Goal: Contribute content

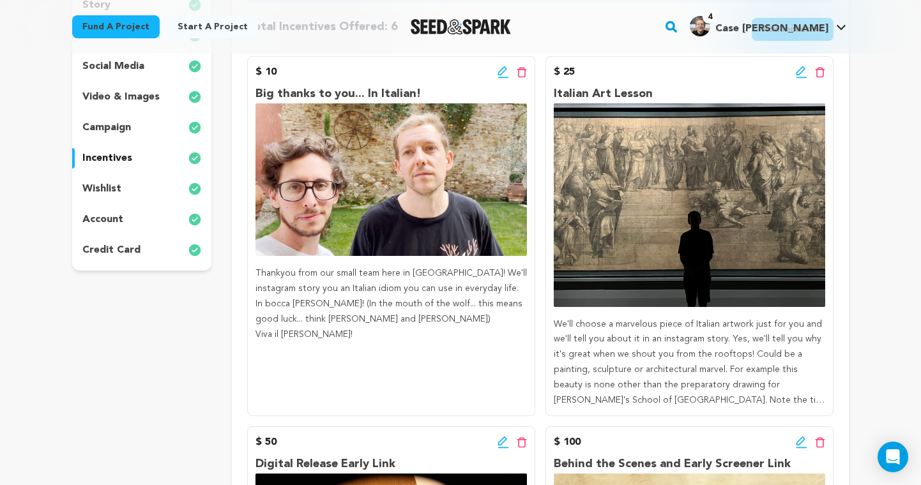
scroll to position [250, 0]
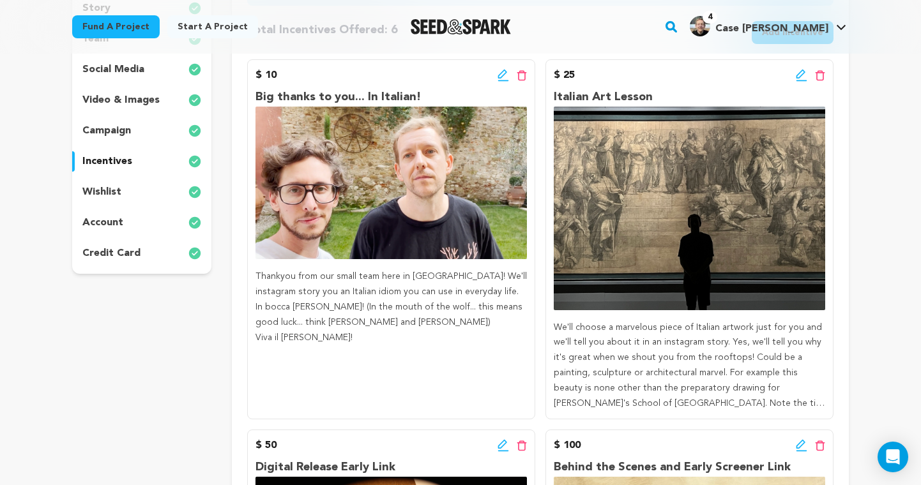
click at [501, 73] on icon at bounding box center [502, 74] width 9 height 9
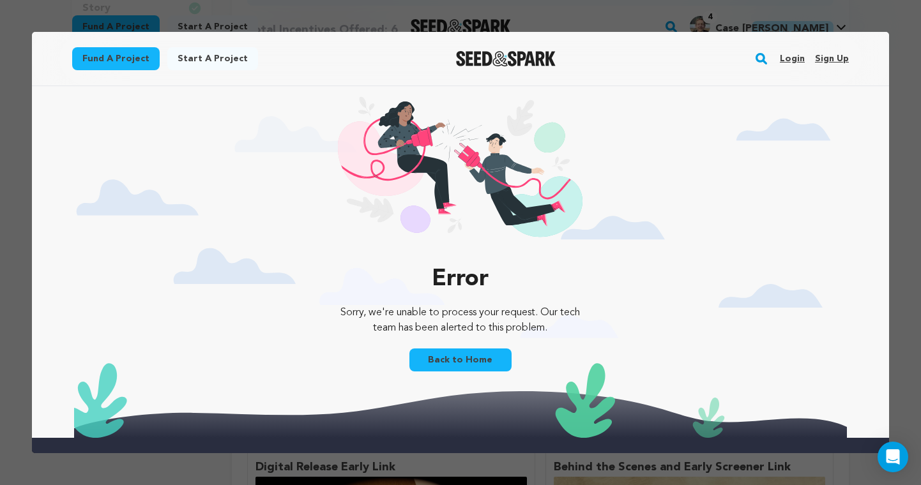
scroll to position [0, 0]
click at [795, 58] on link "Login" at bounding box center [792, 59] width 25 height 20
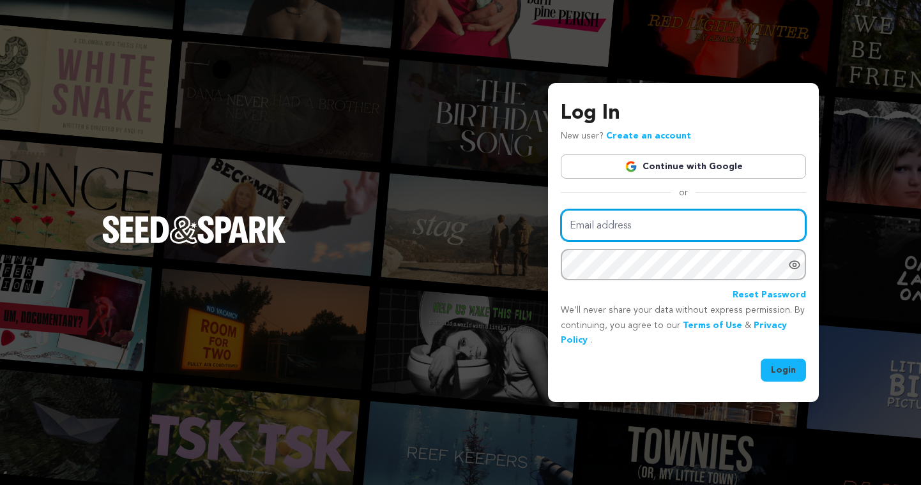
click at [670, 217] on input "Email address" at bounding box center [683, 226] width 245 height 33
type input "wcjern@gmail.com"
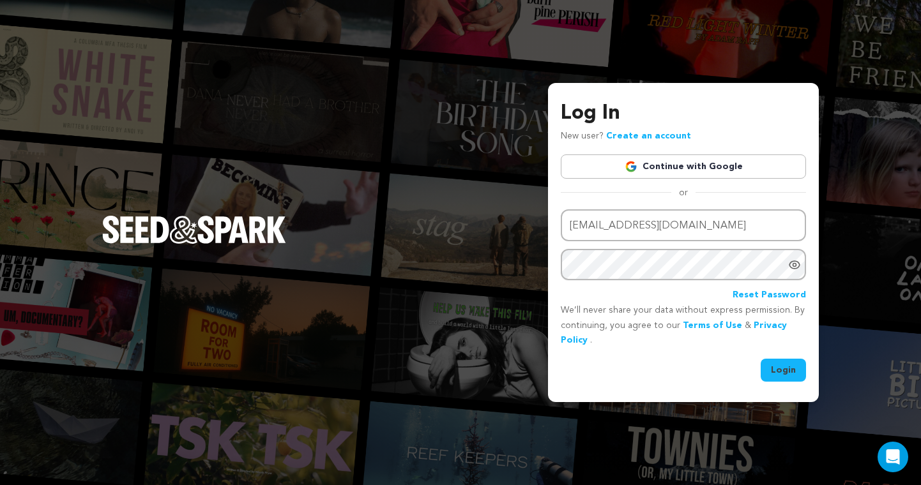
click at [777, 367] on button "Login" at bounding box center [783, 370] width 45 height 23
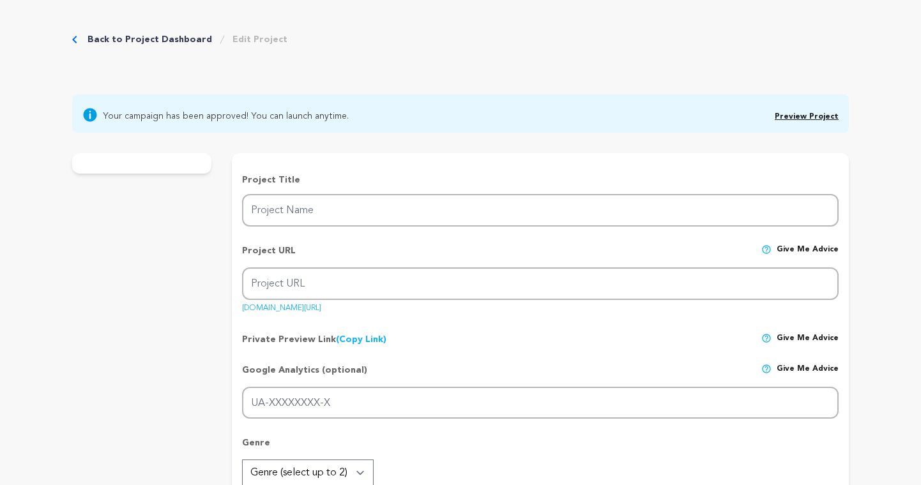
type input "Palazzo"
type input "palazzo"
type input "A man with a rare disease learns Italian to outfox his overactive immune system."
type textarea "This is Palazzo, a guide to outwitting an overactive immune system. Our protago…"
type textarea "Limitations create ideas, and we've found playful materials like cut paper and …"
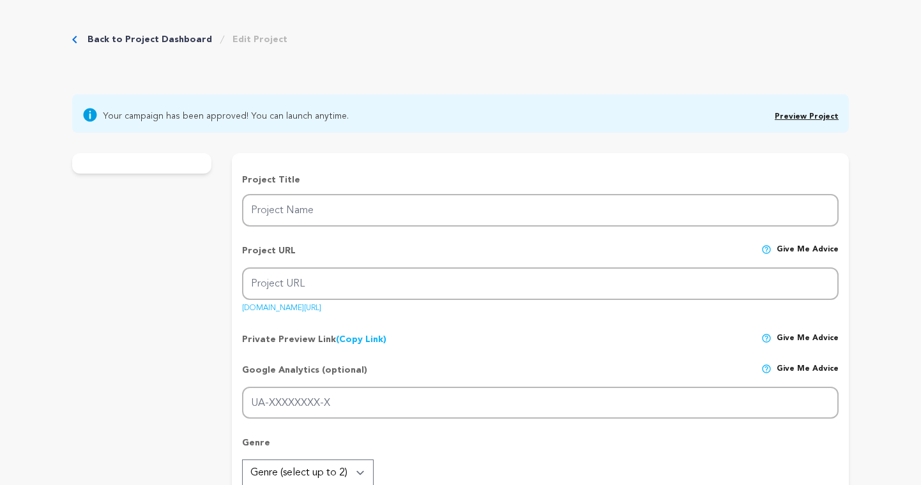
radio input "true"
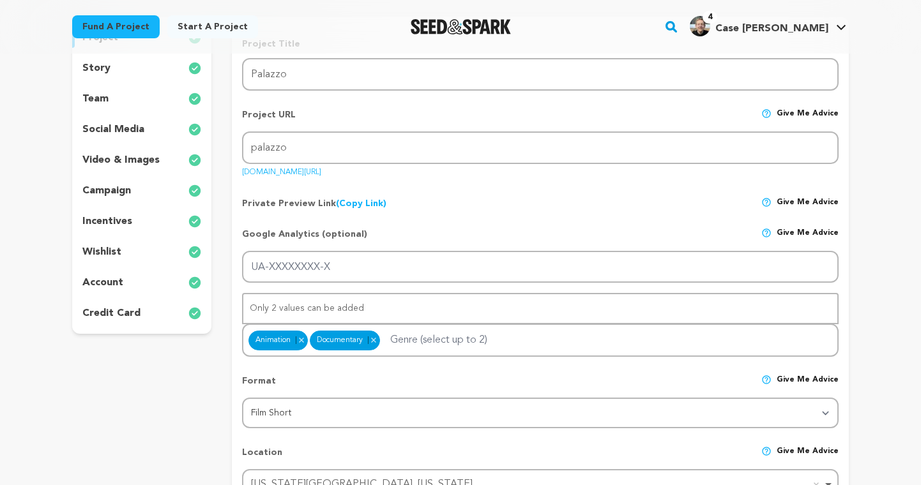
scroll to position [190, 0]
click at [120, 222] on p "incentives" at bounding box center [107, 220] width 50 height 15
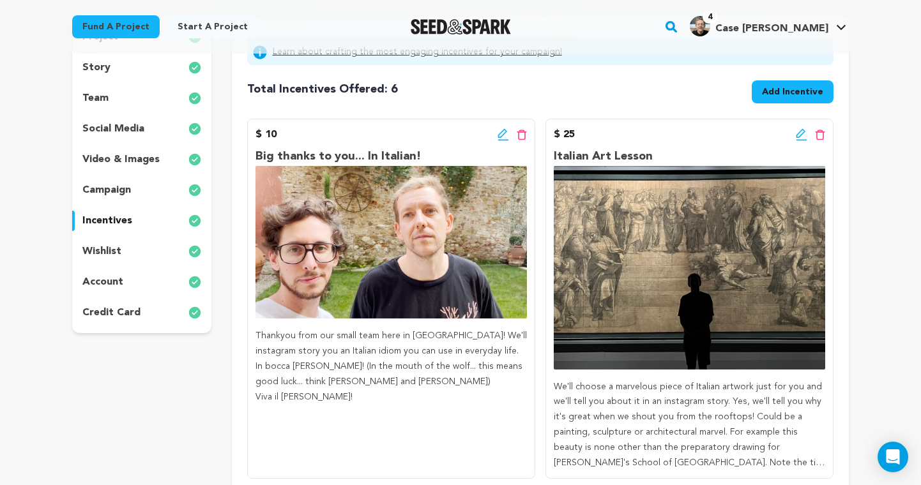
click at [500, 134] on icon at bounding box center [503, 134] width 11 height 13
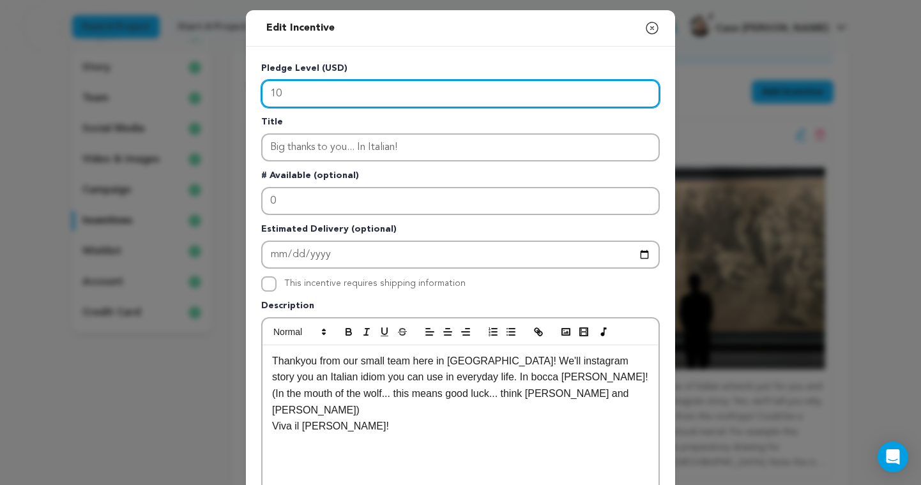
click at [314, 90] on input "10" at bounding box center [460, 94] width 399 height 28
type input "15"
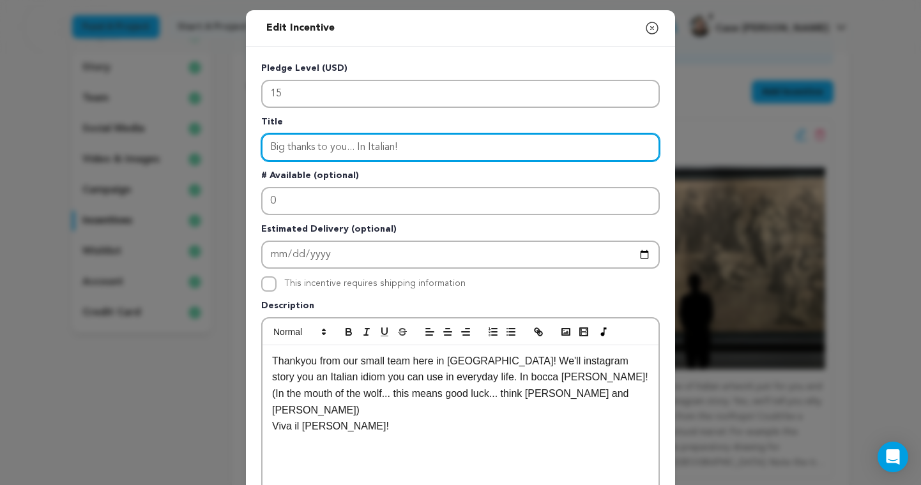
drag, startPoint x: 427, startPoint y: 143, endPoint x: 241, endPoint y: 144, distance: 185.9
click at [241, 144] on div "Edit Incentive Close modal Pledge Level (USD) 15 Title Big thanks to you... In …" at bounding box center [460, 408] width 921 height 816
type input "S"
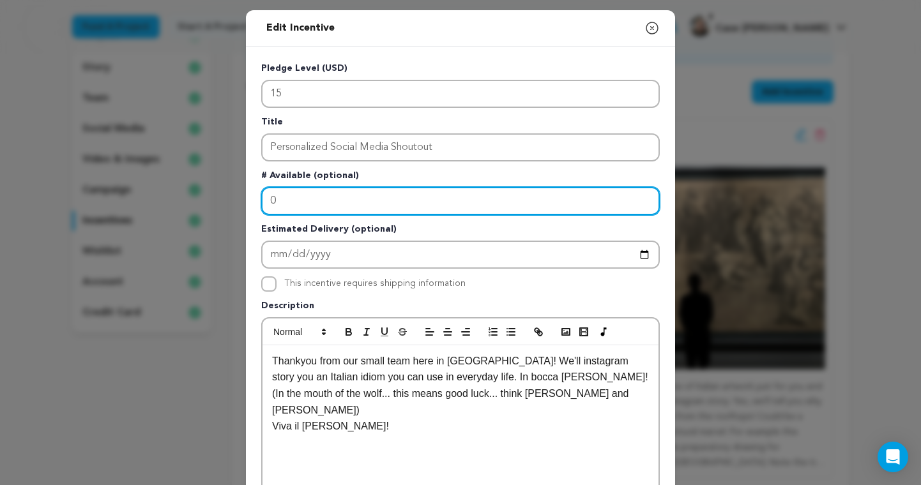
click at [298, 198] on input "0" at bounding box center [460, 201] width 399 height 28
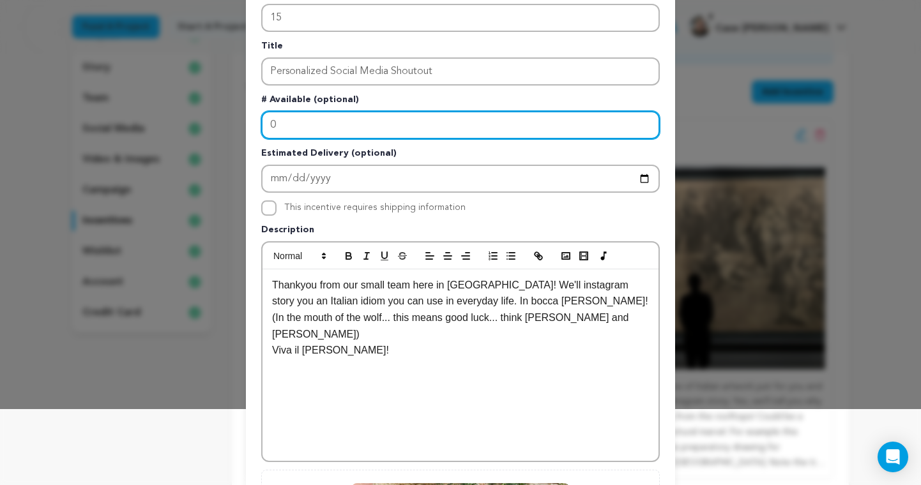
scroll to position [88, 0]
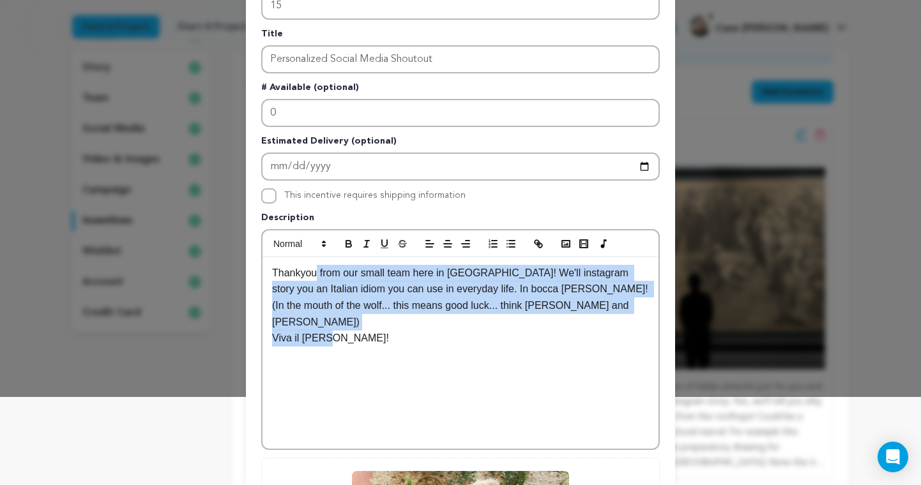
drag, startPoint x: 407, startPoint y: 339, endPoint x: 316, endPoint y: 274, distance: 111.3
click at [315, 278] on div "Thankyou from our small team here in Italy! We'll instagram story you an Italia…" at bounding box center [461, 353] width 396 height 192
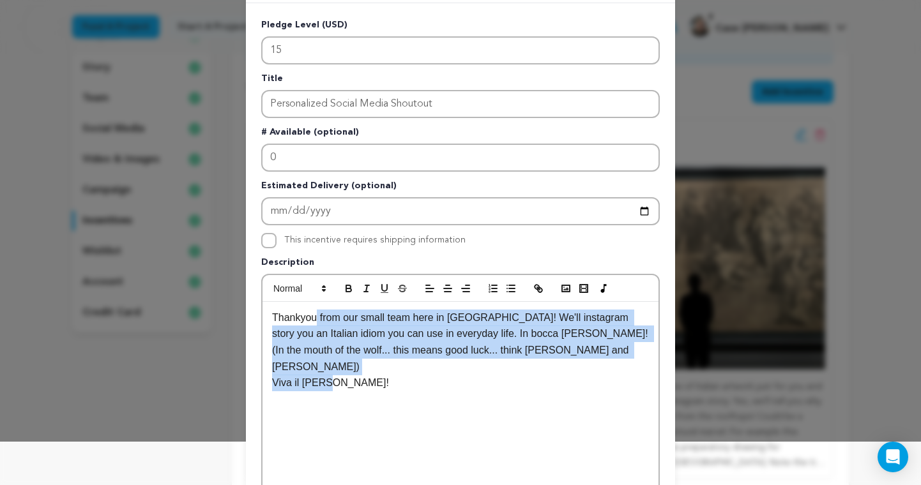
scroll to position [0, 0]
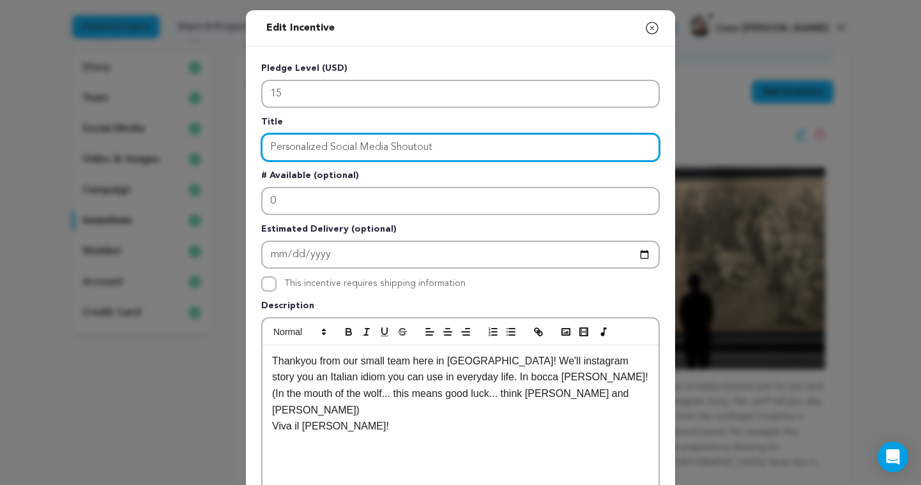
drag, startPoint x: 462, startPoint y: 147, endPoint x: 211, endPoint y: 137, distance: 251.2
click at [211, 137] on div "Edit Incentive Close modal Pledge Level (USD) 15 Title Personalized Social Medi…" at bounding box center [460, 408] width 921 height 816
type input "Thanks from the bottom of our hearts"
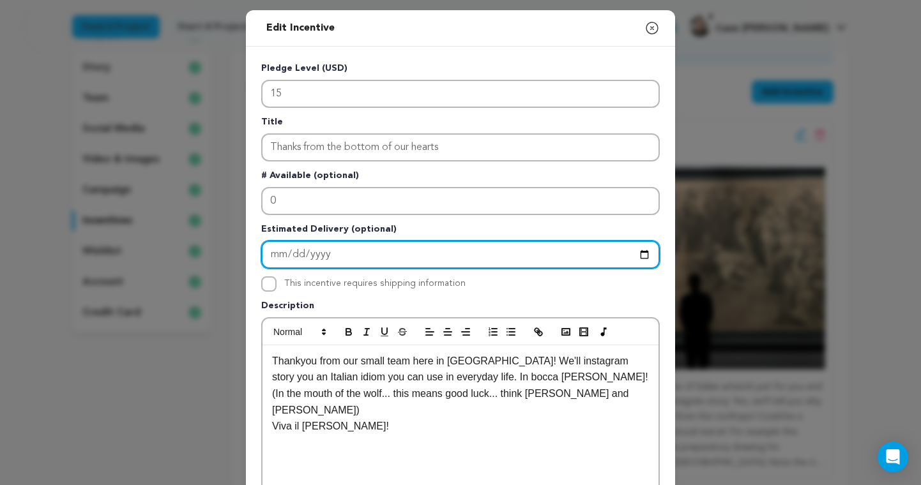
click at [317, 255] on input "2024-10-29" at bounding box center [460, 255] width 399 height 28
click at [645, 255] on input "2024-10-29" at bounding box center [460, 255] width 399 height 28
type input "2024-10-30"
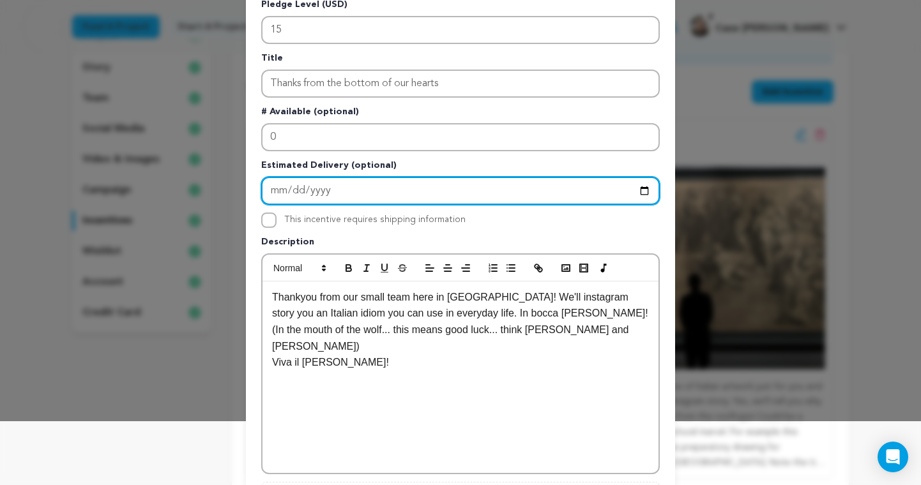
scroll to position [77, 0]
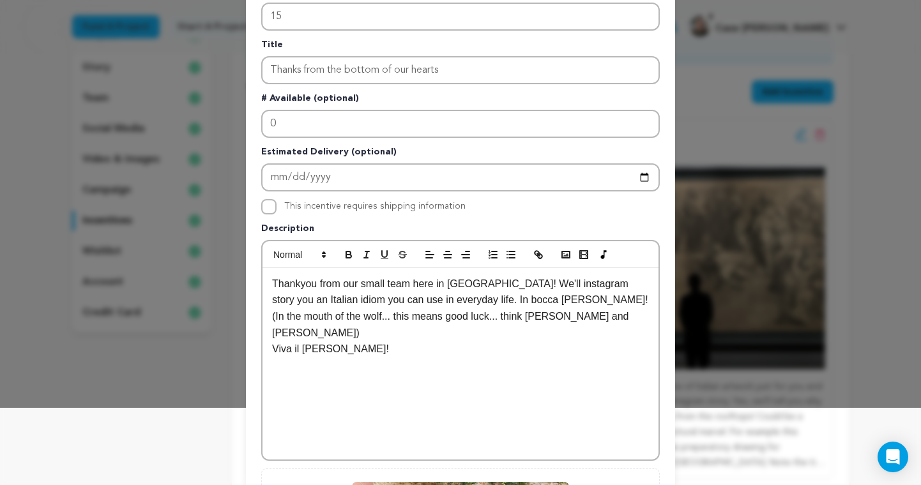
click at [325, 208] on label "This incentive requires shipping information" at bounding box center [374, 206] width 181 height 9
click at [277, 208] on input "This incentive requires shipping information" at bounding box center [268, 206] width 15 height 15
click at [325, 208] on label "This incentive requires shipping information" at bounding box center [374, 206] width 181 height 9
click at [277, 208] on input "This incentive requires shipping information" at bounding box center [268, 206] width 15 height 15
checkbox input "false"
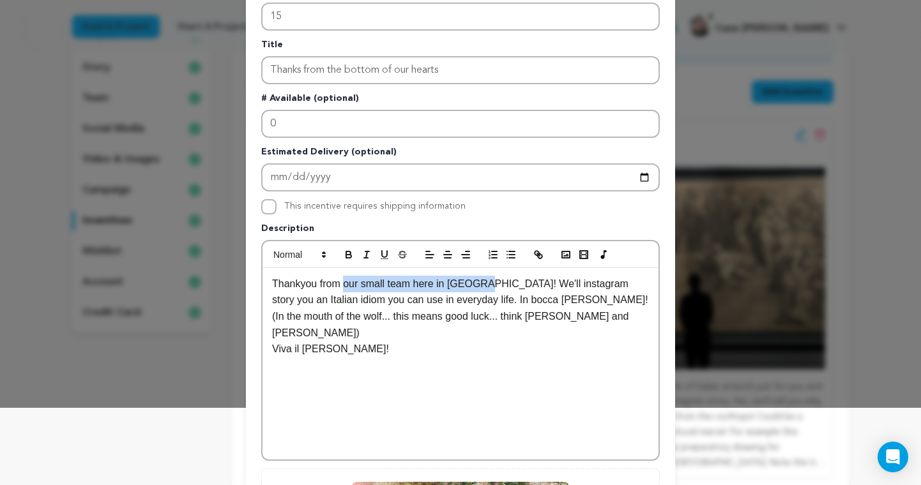
drag, startPoint x: 473, startPoint y: 284, endPoint x: 346, endPoint y: 288, distance: 127.2
click at [346, 288] on p "Thankyou from our small team here in [GEOGRAPHIC_DATA]! We'll instagram story y…" at bounding box center [460, 308] width 377 height 65
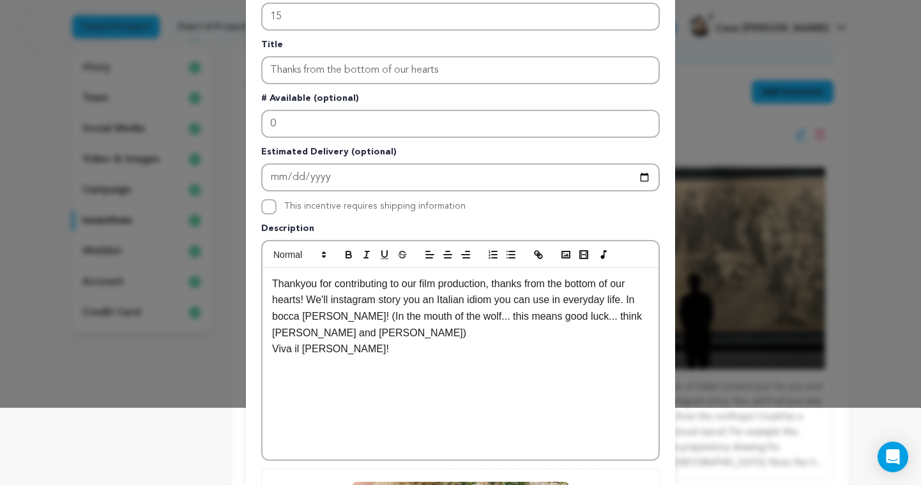
click at [432, 302] on p "Thankyou for contributing to our film production, thanks from the bottom of our…" at bounding box center [460, 308] width 377 height 65
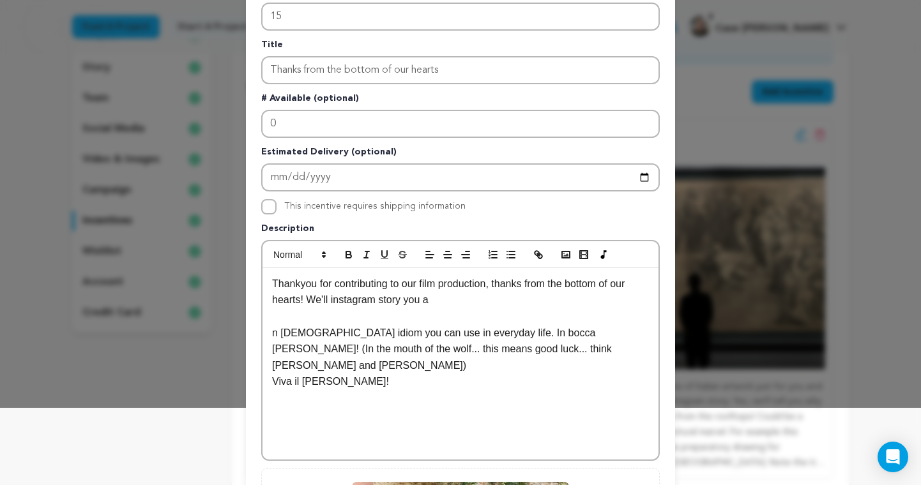
click at [461, 299] on p "Thankyou for contributing to our film production, thanks from the bottom of our…" at bounding box center [460, 292] width 377 height 33
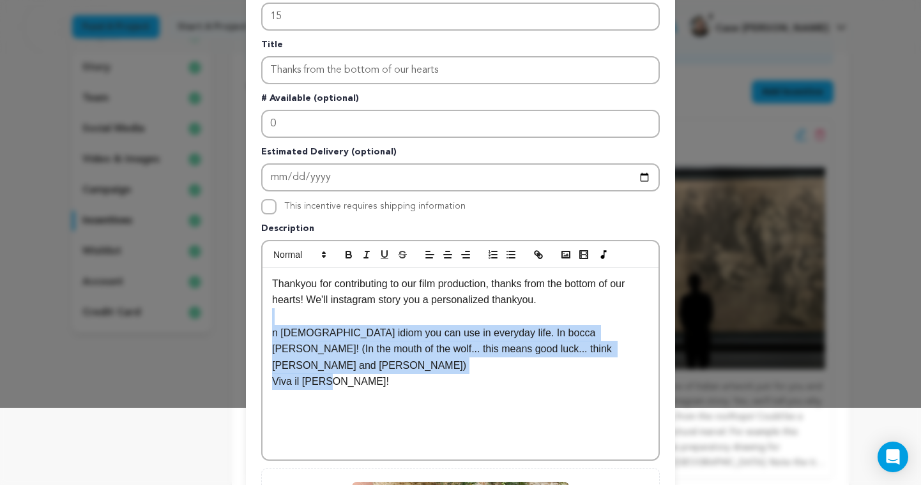
drag, startPoint x: 346, startPoint y: 386, endPoint x: 238, endPoint y: 312, distance: 131.5
click at [238, 312] on div "Edit Incentive Close modal Pledge Level (USD) 15 Title Thanks from the bottom o…" at bounding box center [460, 331] width 921 height 816
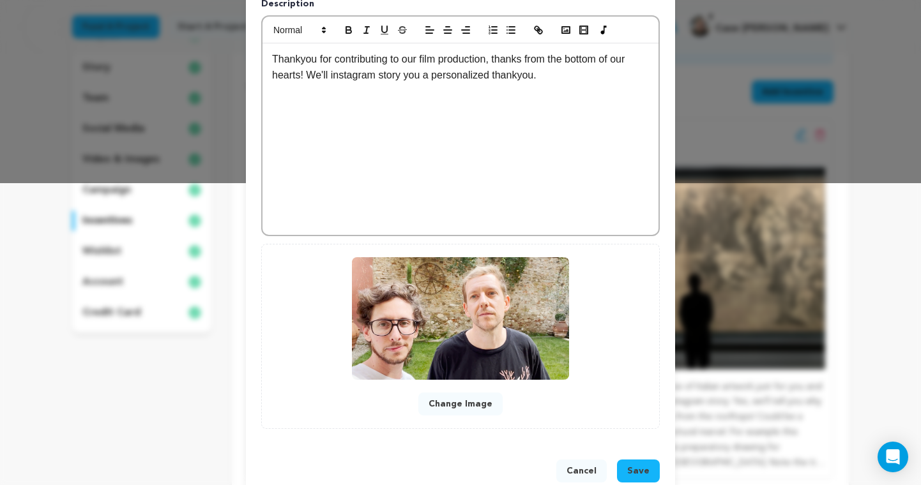
scroll to position [330, 0]
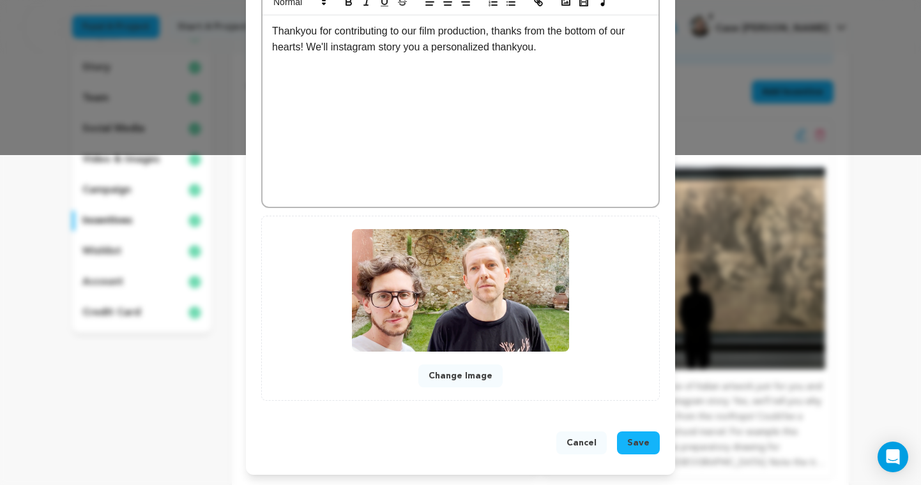
click at [634, 440] on span "Save" at bounding box center [638, 443] width 22 height 13
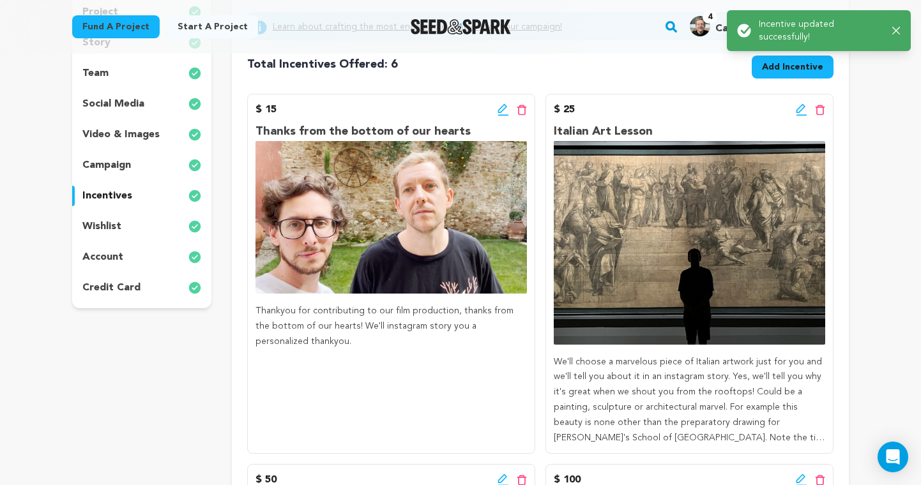
scroll to position [216, 0]
click at [800, 111] on icon at bounding box center [801, 107] width 9 height 9
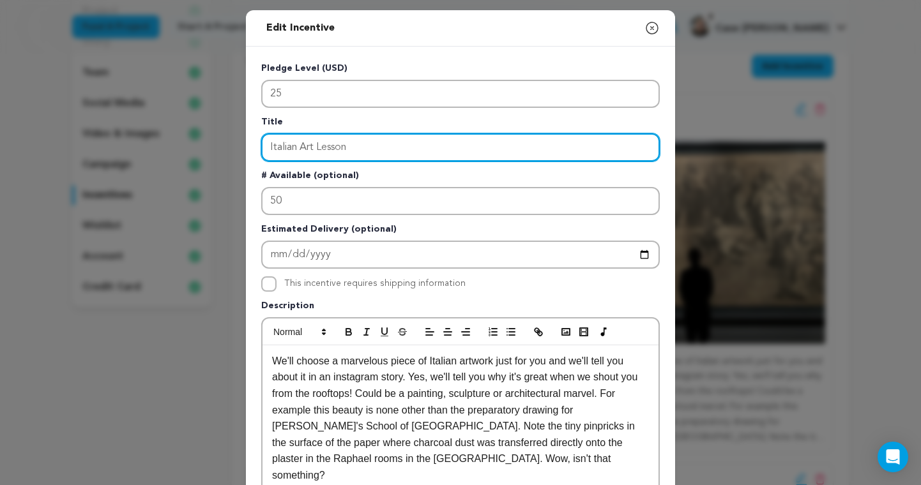
click at [336, 144] on input "Italian Art Lesson" at bounding box center [460, 147] width 399 height 28
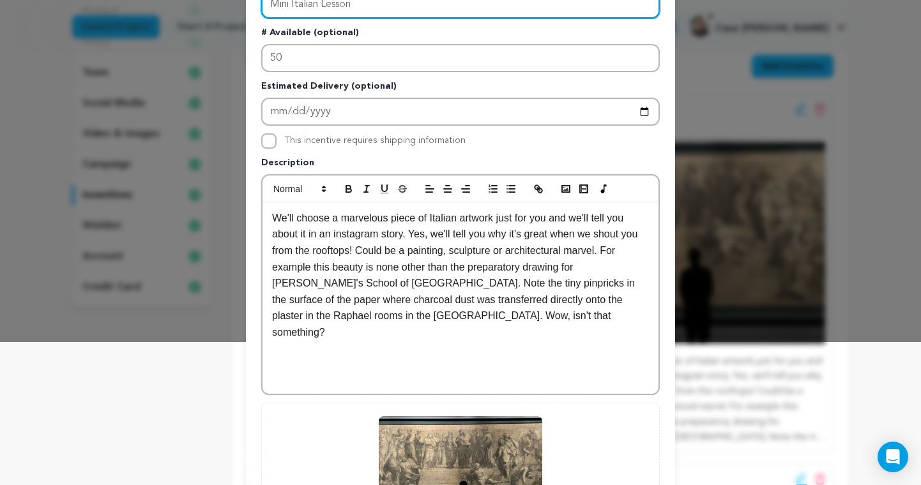
scroll to position [144, 0]
type input "Mini Italian Lesson"
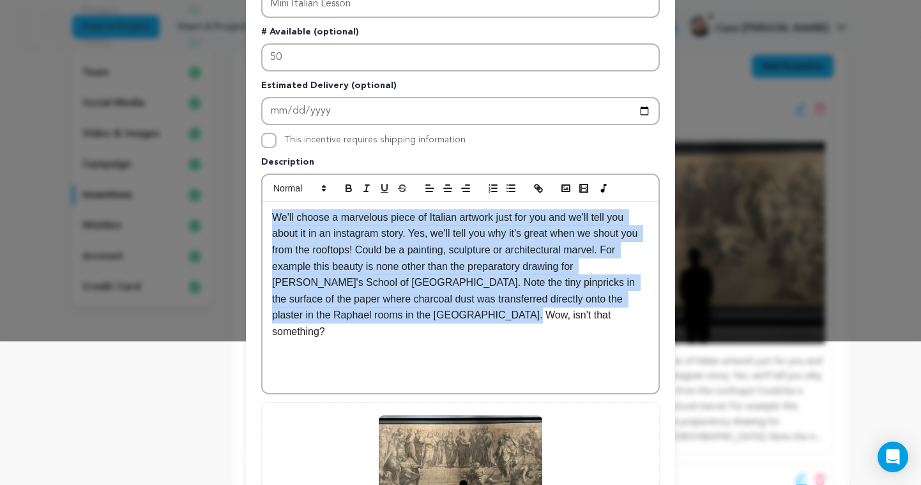
drag, startPoint x: 482, startPoint y: 328, endPoint x: 259, endPoint y: 204, distance: 255.6
click at [259, 204] on div "Pledge Level (USD) 25 Title Mini Italian Lesson # Available (optional) 50 Estim…" at bounding box center [460, 253] width 429 height 700
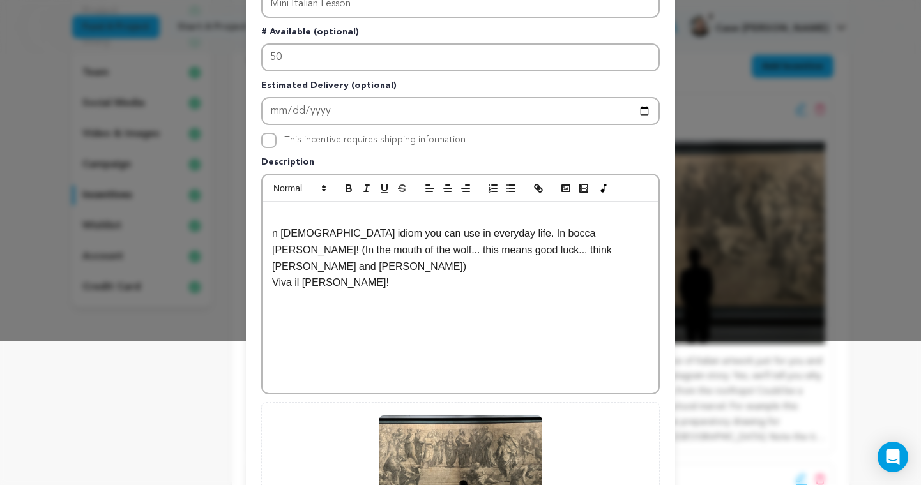
scroll to position [0, 0]
drag, startPoint x: 272, startPoint y: 234, endPoint x: 293, endPoint y: 241, distance: 22.4
click at [272, 234] on p "n Italian idiom you can use in everyday life. In bocca al lupo! (In the mouth o…" at bounding box center [460, 249] width 377 height 49
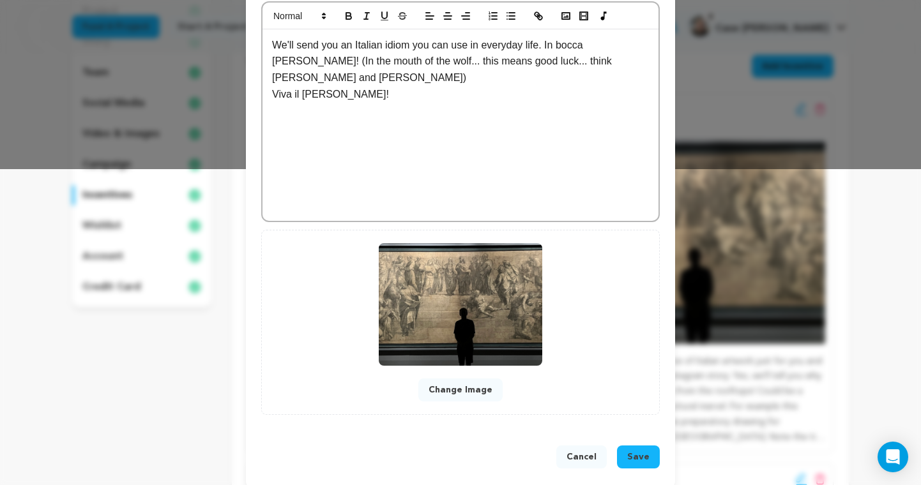
scroll to position [330, 0]
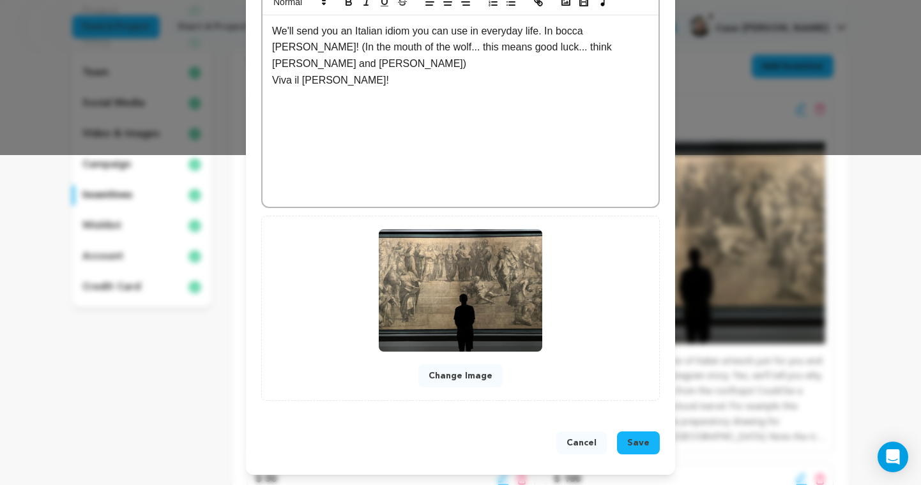
click at [644, 448] on span "Save" at bounding box center [638, 443] width 22 height 13
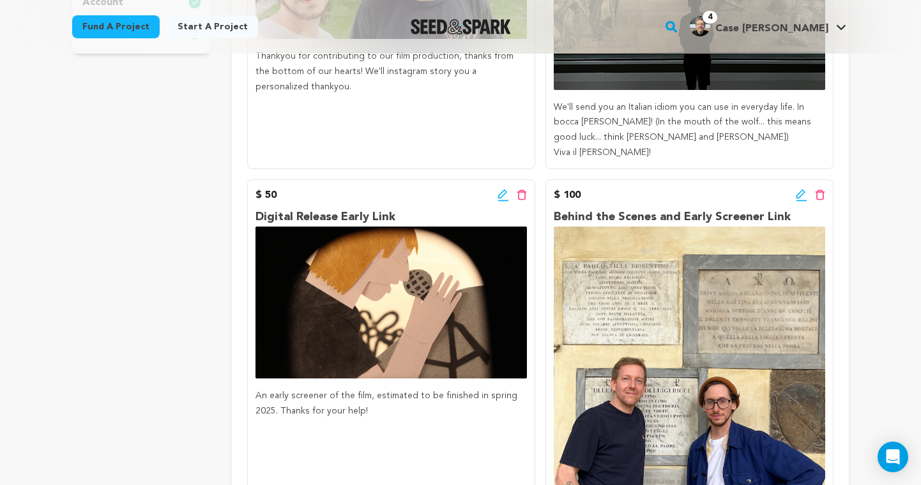
scroll to position [0, 0]
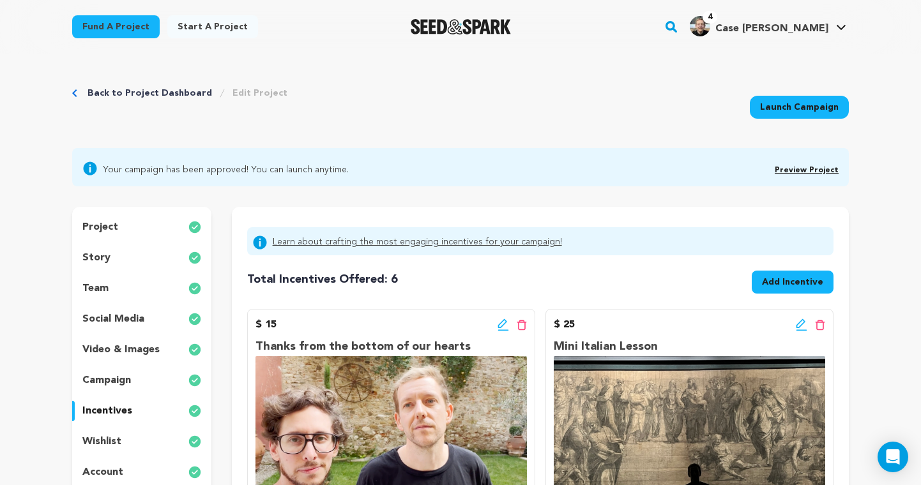
click at [114, 261] on div "story" at bounding box center [141, 258] width 139 height 20
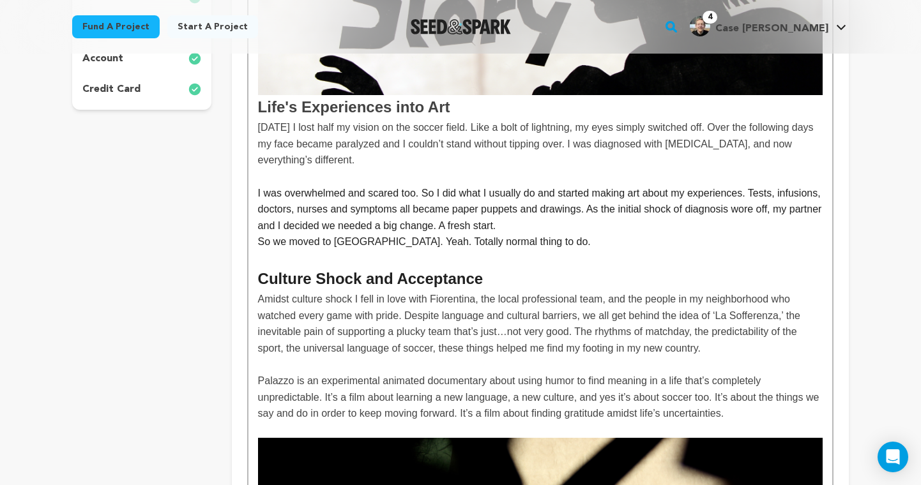
scroll to position [419, 0]
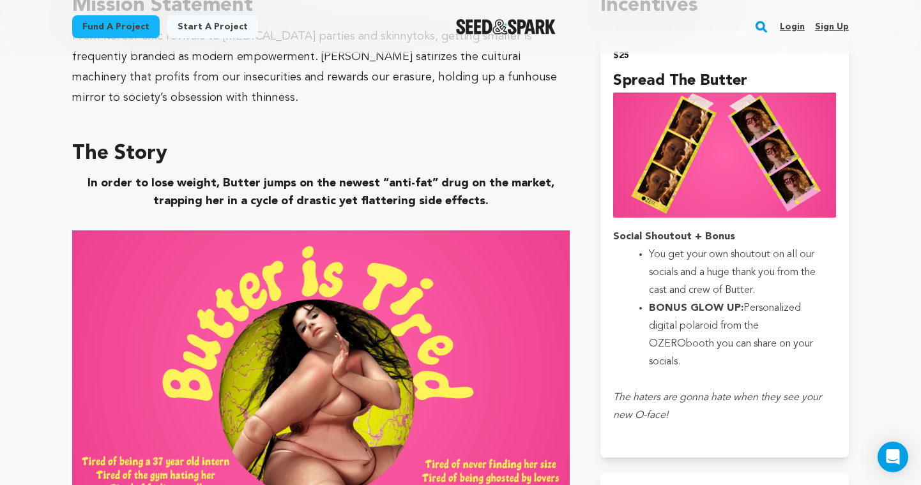
scroll to position [821, 0]
